Goal: Task Accomplishment & Management: Use online tool/utility

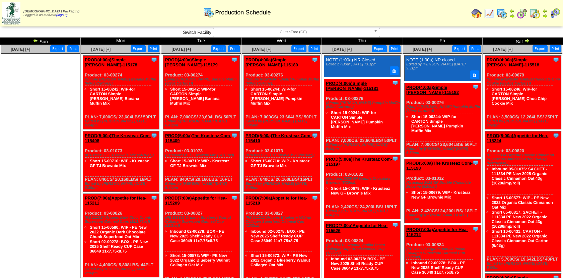
click at [33, 39] on img at bounding box center [35, 40] width 5 height 5
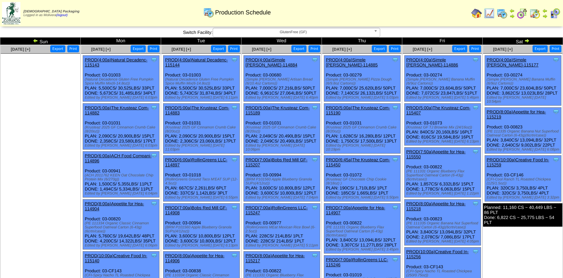
click at [34, 40] on img at bounding box center [35, 40] width 5 height 5
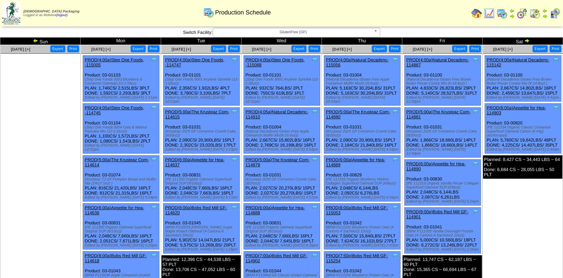
click at [35, 40] on img at bounding box center [35, 40] width 5 height 5
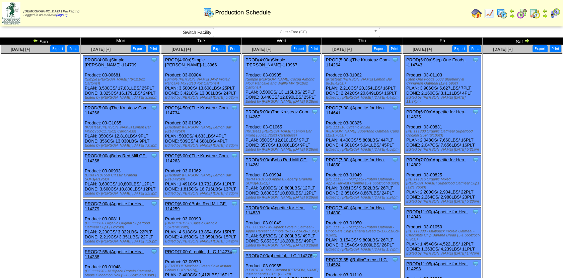
click at [35, 41] on img at bounding box center [35, 40] width 5 height 5
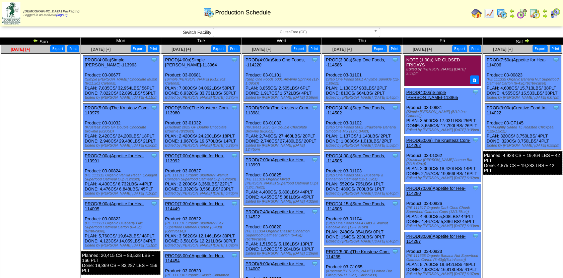
click at [26, 49] on span "[DATE] [+]" at bounding box center [20, 49] width 19 height 5
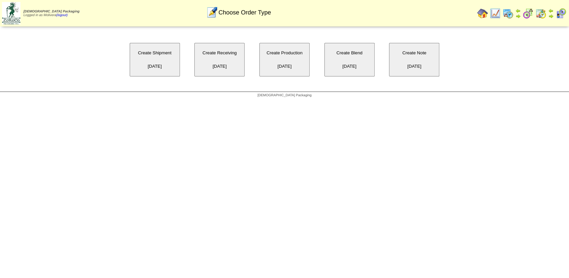
click at [286, 52] on button "Create Production 07/20/2025" at bounding box center [284, 60] width 50 height 34
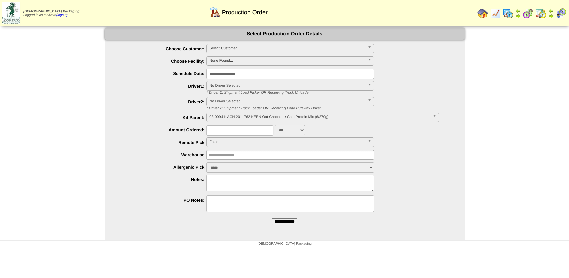
click at [223, 48] on span "Select Customer" at bounding box center [287, 48] width 156 height 8
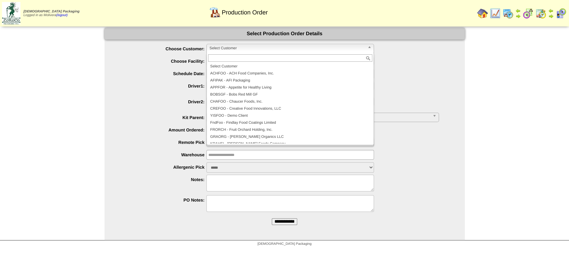
click at [162, 62] on label "Choose Facility:" at bounding box center [162, 61] width 89 height 5
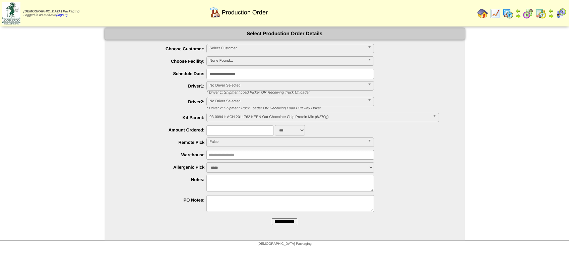
click at [253, 60] on span "None Found..." at bounding box center [287, 61] width 156 height 8
click at [164, 56] on div "**********" at bounding box center [291, 61] width 347 height 10
click at [221, 48] on span "Select Customer" at bounding box center [287, 48] width 156 height 8
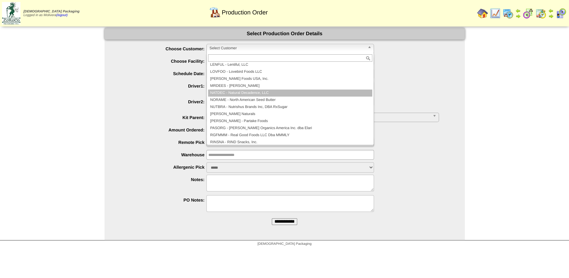
scroll to position [86, 0]
click at [70, 116] on div "**********" at bounding box center [284, 134] width 569 height 212
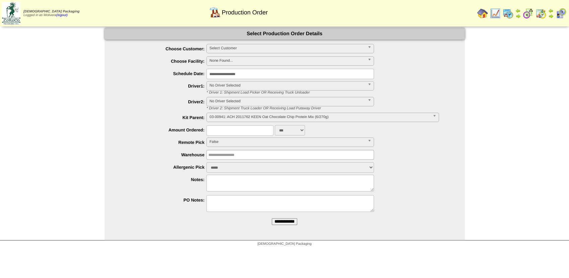
click at [511, 15] on img at bounding box center [508, 13] width 11 height 11
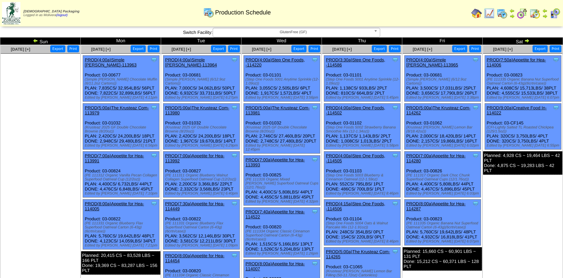
click at [528, 42] on img at bounding box center [527, 40] width 5 height 5
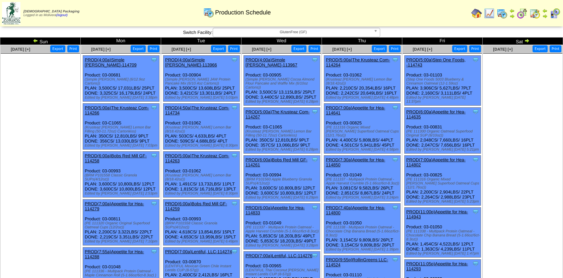
click at [528, 39] on img at bounding box center [527, 40] width 5 height 5
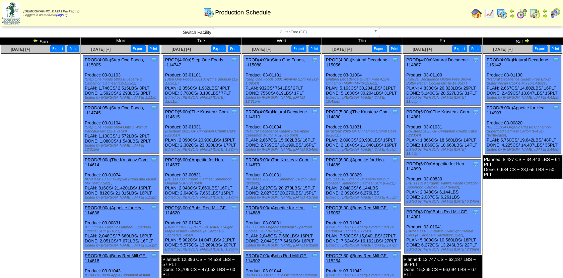
click at [528, 41] on img at bounding box center [527, 40] width 5 height 5
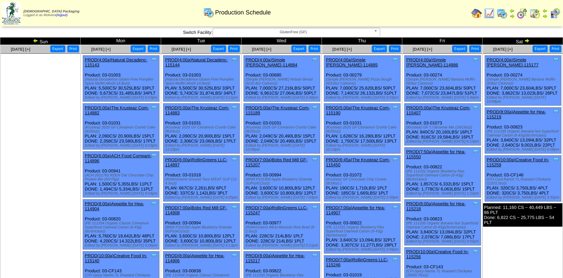
click at [528, 41] on img at bounding box center [527, 40] width 5 height 5
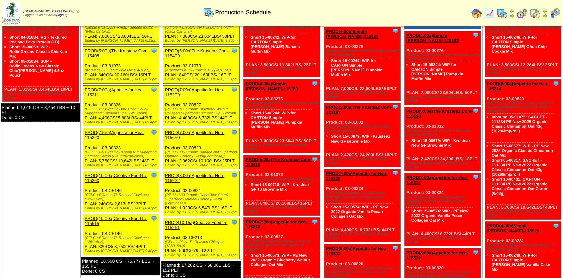
scroll to position [52, 0]
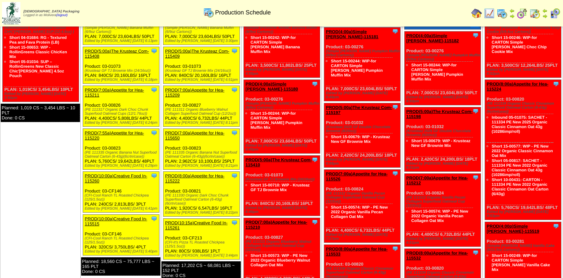
click at [190, 173] on link "PROD(8:00a)Appetite for Hea-115222" at bounding box center [194, 178] width 59 height 10
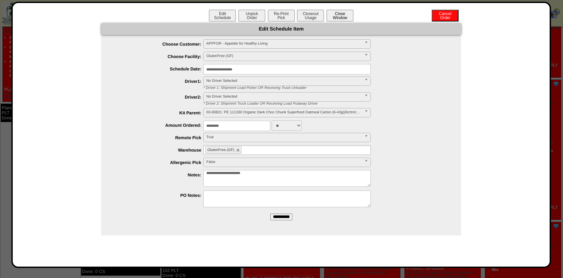
click at [346, 11] on button "Close Window" at bounding box center [340, 16] width 27 height 12
